Goal: Transaction & Acquisition: Purchase product/service

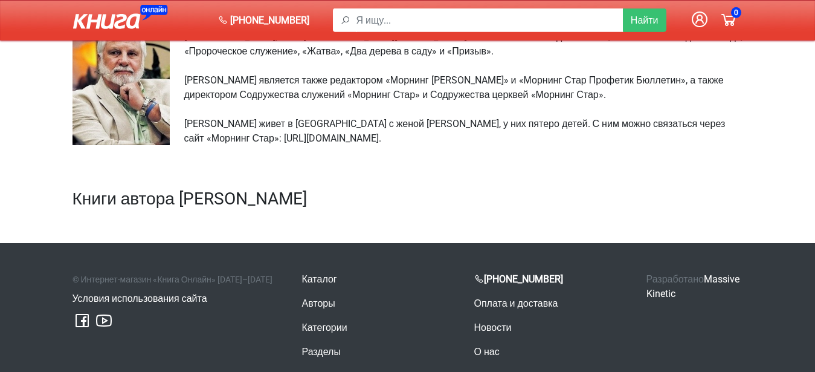
scroll to position [185, 0]
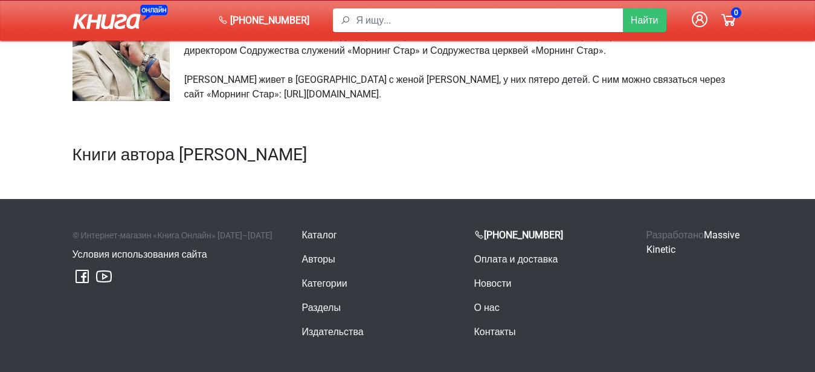
click at [226, 144] on h2 "Книги автора Рик Джойнер" at bounding box center [408, 154] width 671 height 21
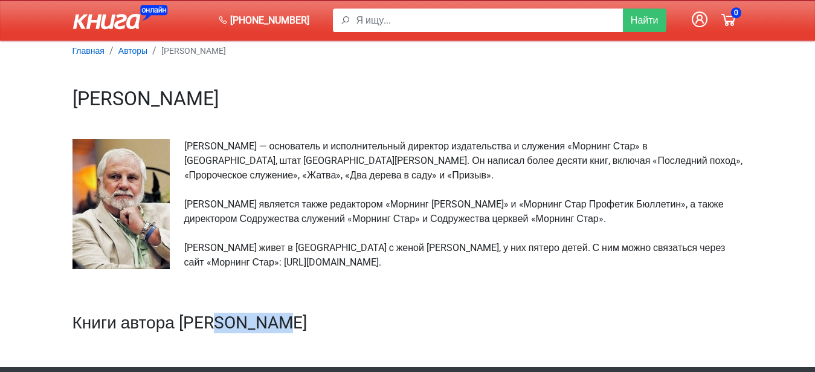
scroll to position [0, 0]
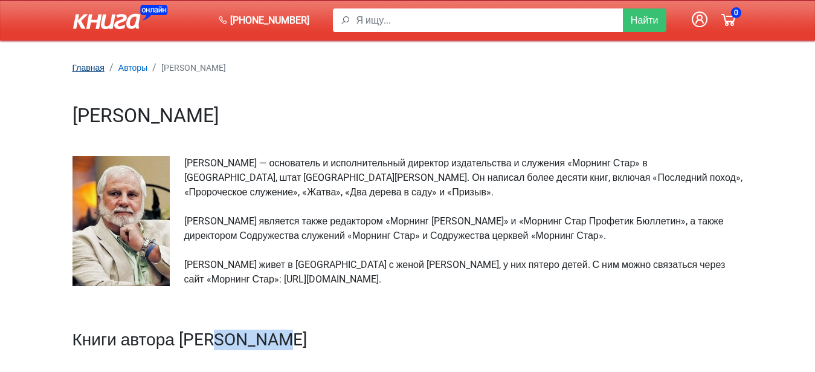
click at [92, 69] on small "Главная" at bounding box center [89, 68] width 32 height 10
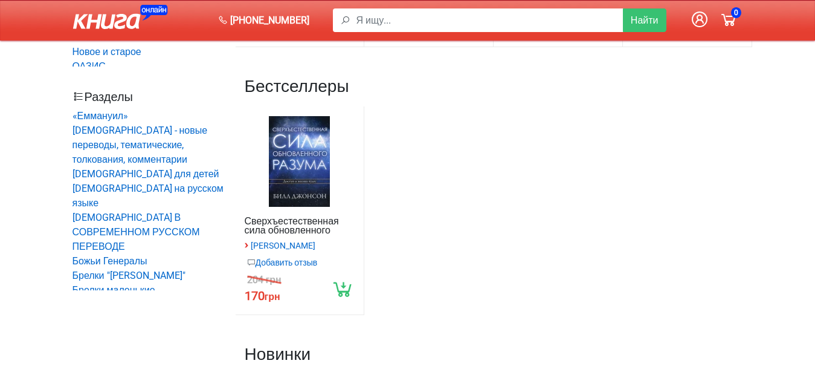
scroll to position [555, 0]
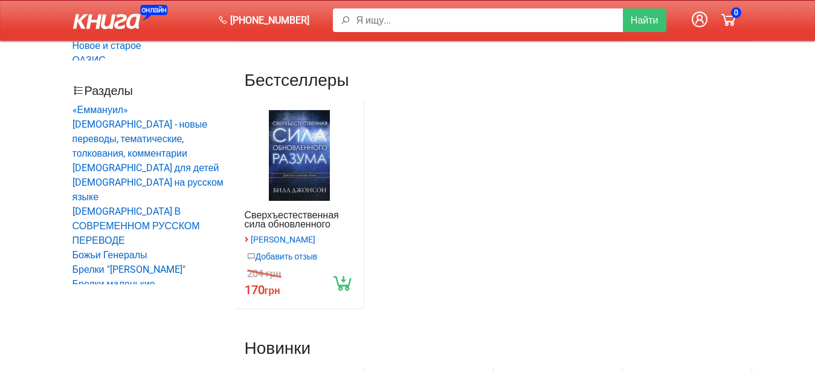
click at [293, 223] on link "Сверхъестественная сила обновленного разума" at bounding box center [300, 219] width 111 height 18
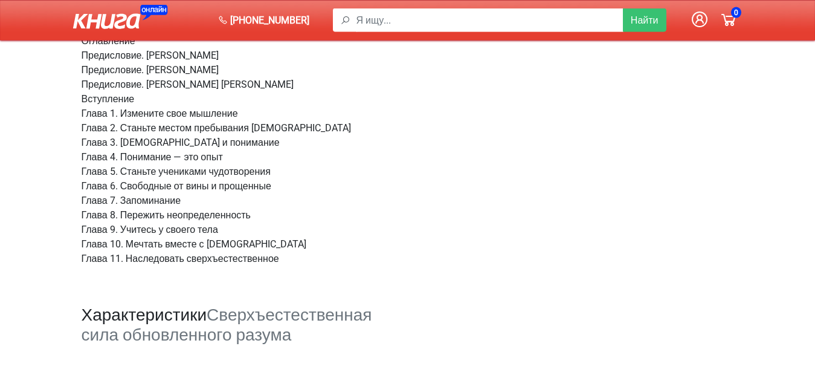
scroll to position [986, 0]
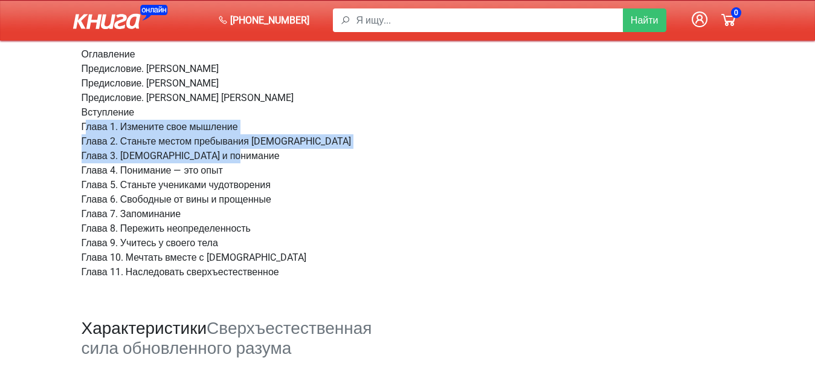
drag, startPoint x: 66, startPoint y: 96, endPoint x: 288, endPoint y: 123, distance: 222.9
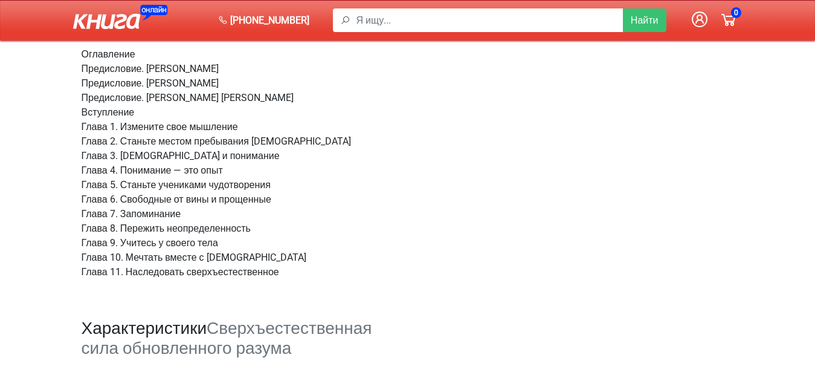
click at [502, 220] on div "Добавить отзыв Достоинства Недостатки Имя и фамилия Email Уведомлять об ответах…" at bounding box center [575, 43] width 335 height 1002
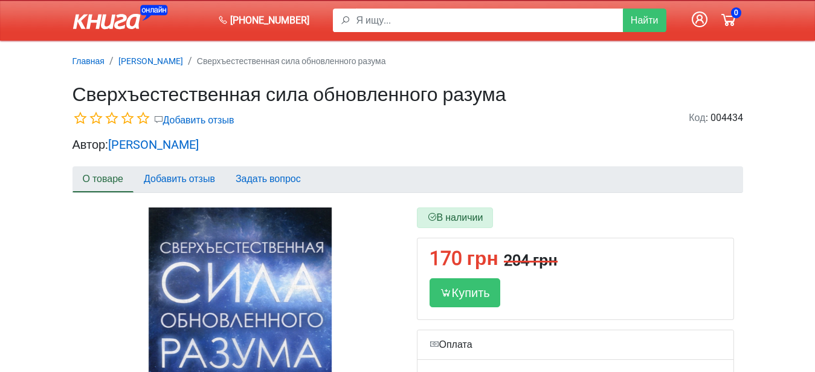
scroll to position [0, 0]
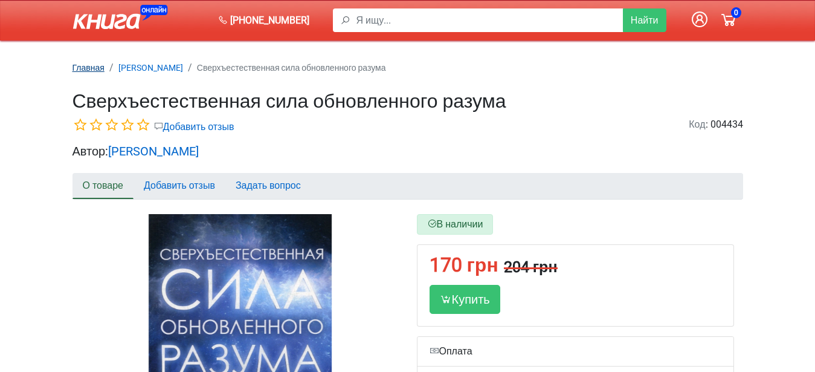
click at [99, 69] on small "Главная" at bounding box center [89, 68] width 32 height 10
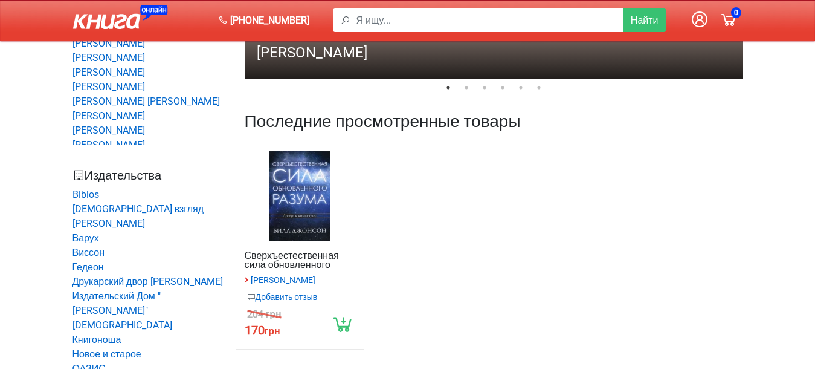
scroll to position [308, 0]
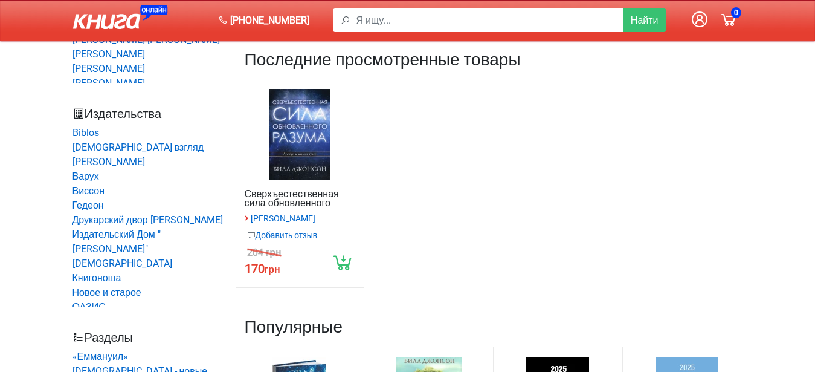
click at [305, 202] on link "Сверхъестественная сила обновленного разума" at bounding box center [300, 198] width 111 height 18
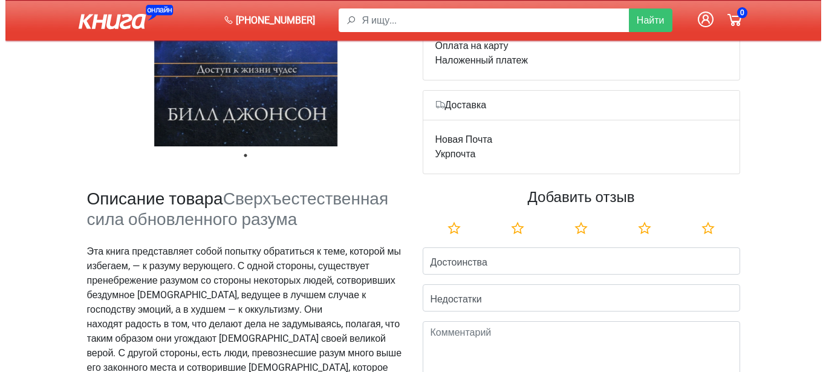
scroll to position [185, 0]
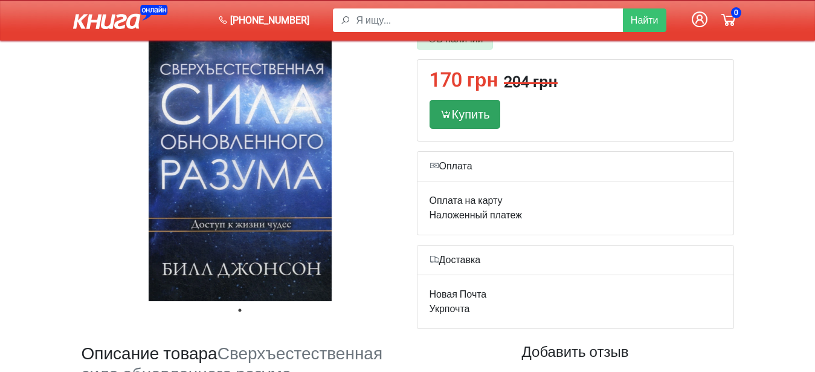
click at [464, 116] on div "Купить" at bounding box center [465, 114] width 71 height 29
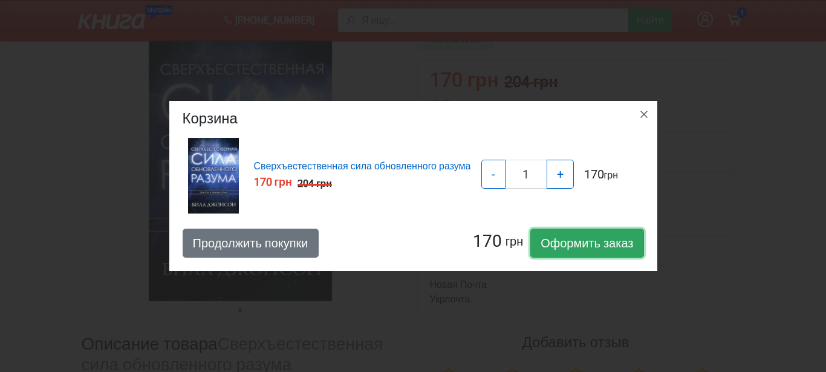
click at [599, 248] on link "Оформить заказ" at bounding box center [586, 242] width 113 height 29
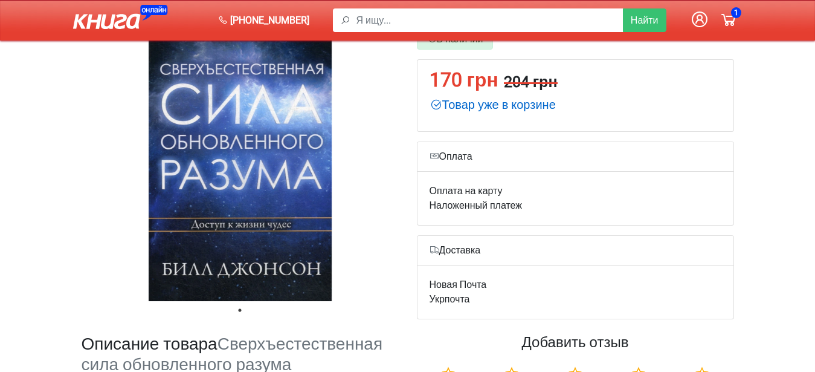
scroll to position [185, 0]
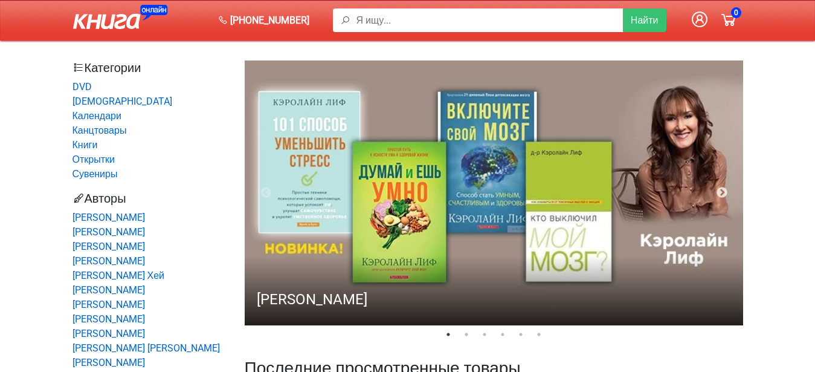
scroll to position [308, 0]
